Goal: Task Accomplishment & Management: Use online tool/utility

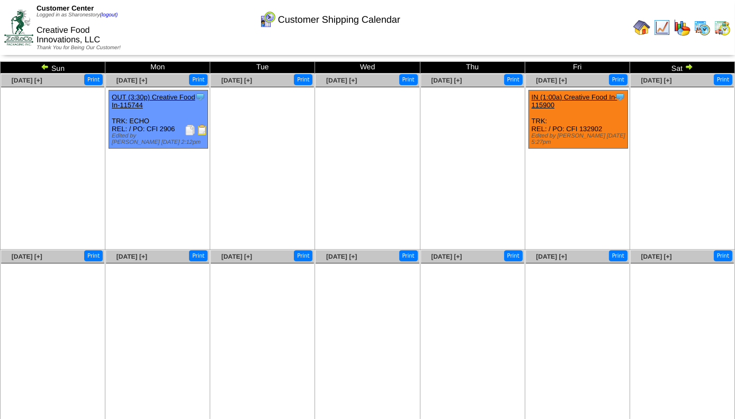
click at [702, 31] on img at bounding box center [702, 27] width 17 height 17
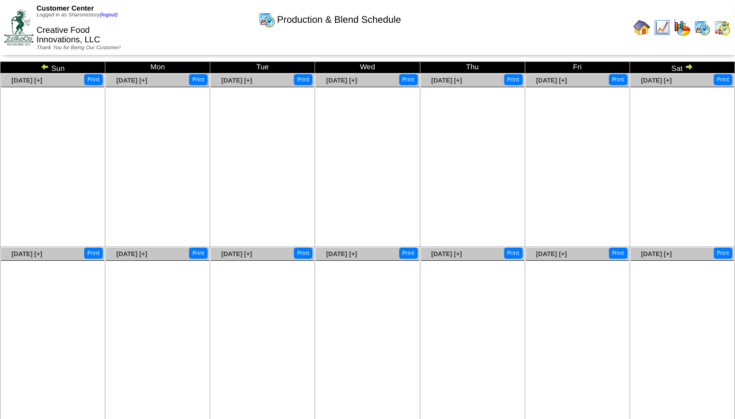
click at [623, 304] on ul at bounding box center [577, 340] width 103 height 159
